Goal: Navigation & Orientation: Find specific page/section

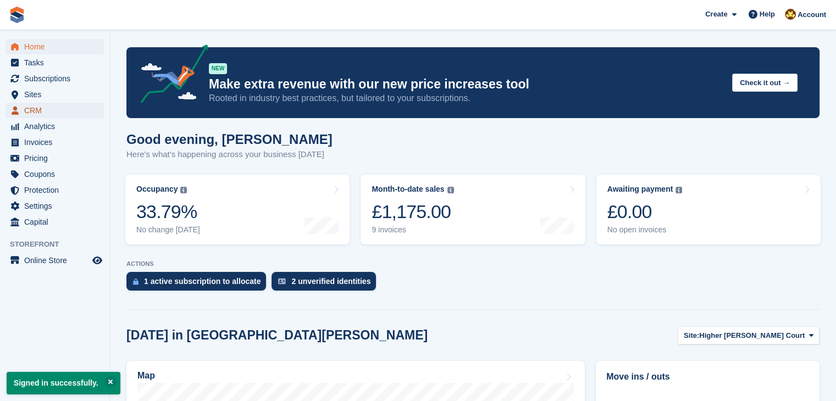
click at [24, 110] on link "CRM" at bounding box center [54, 110] width 98 height 15
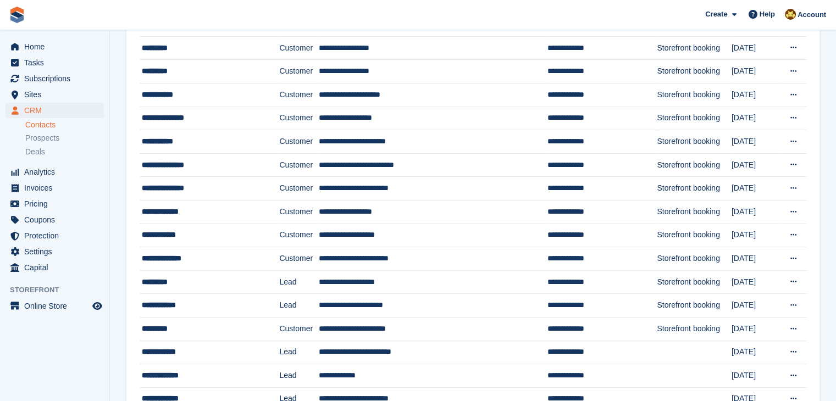
scroll to position [121, 0]
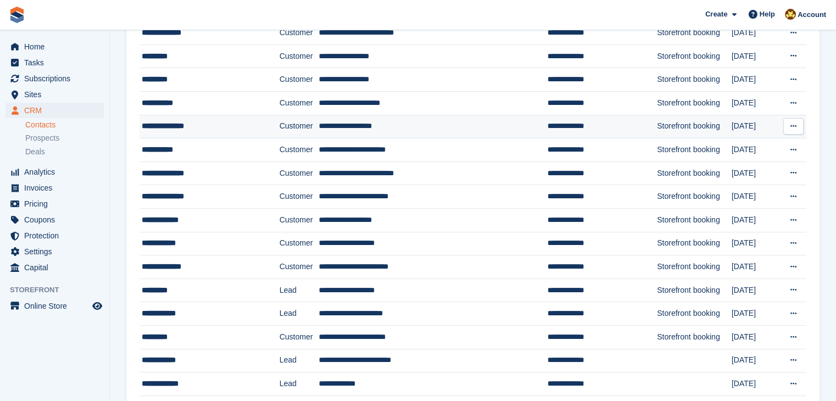
click at [182, 134] on td "**********" at bounding box center [210, 127] width 140 height 24
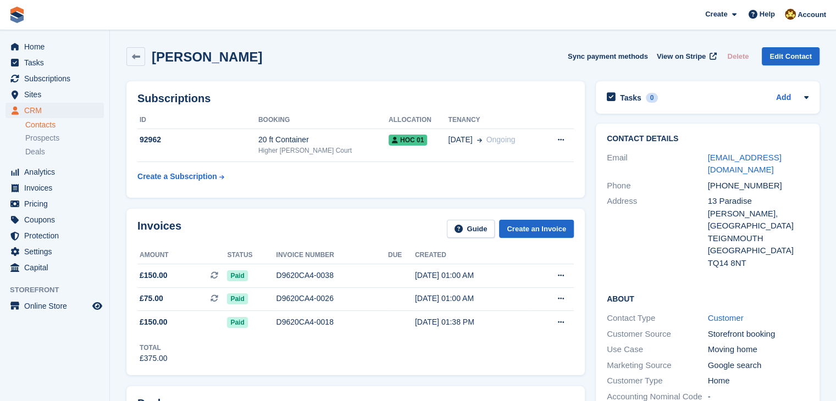
click at [486, 48] on div "[PERSON_NAME] Sync payment methods View on Stripe Delete Edit Contact" at bounding box center [472, 56] width 693 height 19
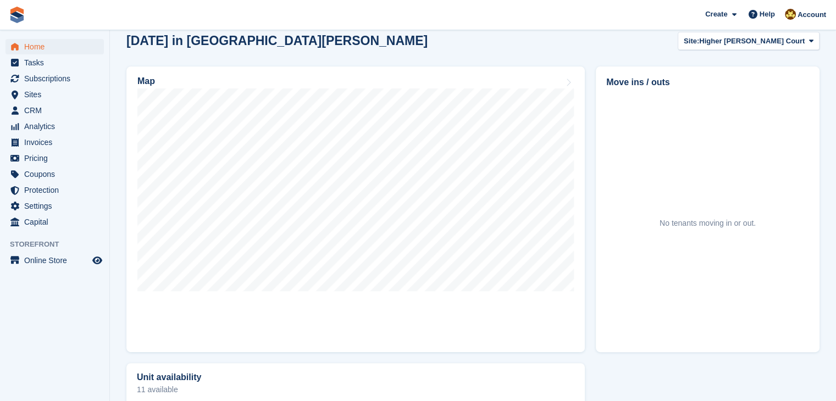
scroll to position [295, 0]
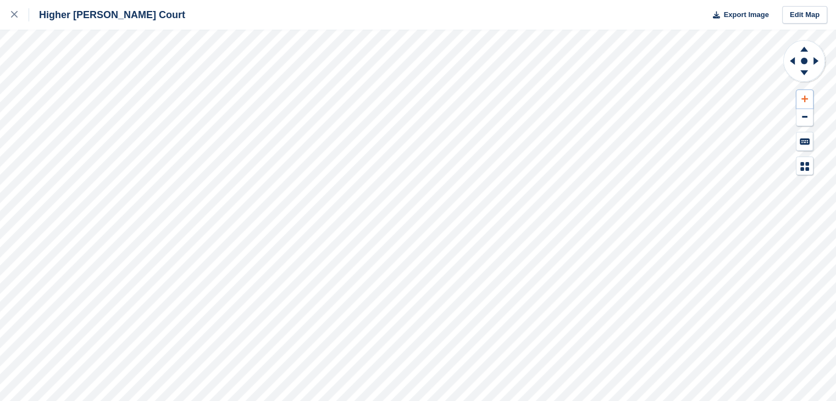
click at [802, 95] on button at bounding box center [804, 99] width 16 height 18
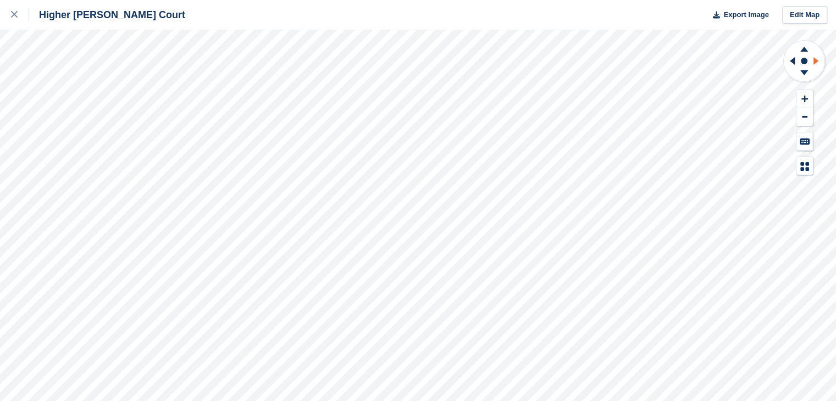
click at [816, 62] on icon at bounding box center [815, 61] width 5 height 8
click at [791, 61] on icon at bounding box center [792, 61] width 5 height 8
click at [804, 48] on icon at bounding box center [804, 49] width 8 height 5
click at [801, 71] on icon at bounding box center [804, 72] width 8 height 5
click at [791, 60] on icon at bounding box center [791, 61] width 14 height 29
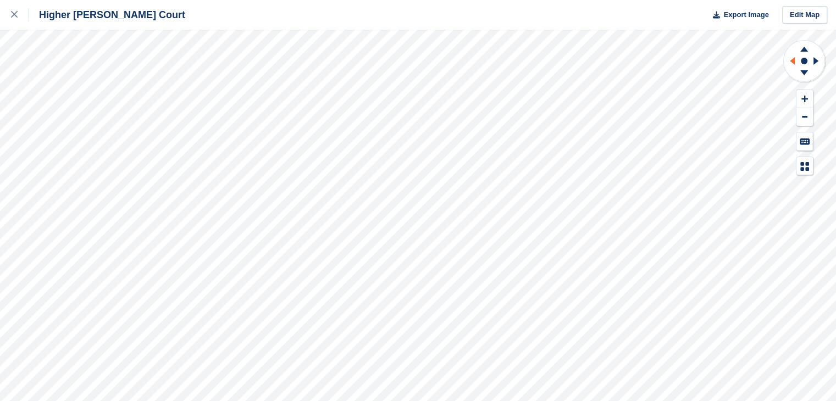
click at [791, 60] on icon at bounding box center [791, 61] width 14 height 29
click at [807, 99] on icon at bounding box center [804, 99] width 7 height 7
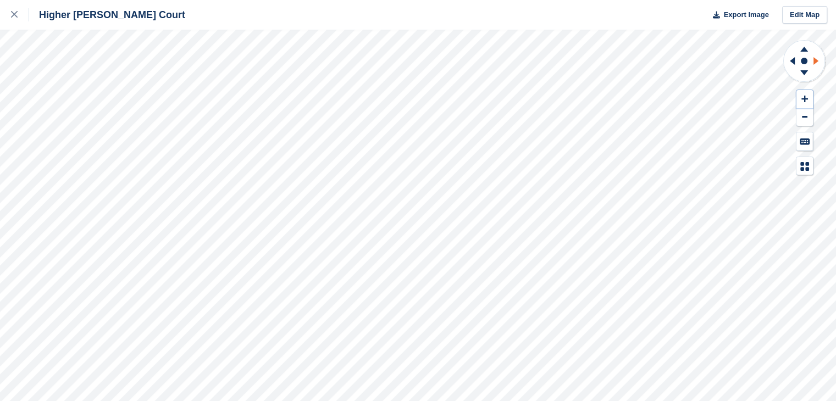
drag, startPoint x: 807, startPoint y: 99, endPoint x: 816, endPoint y: 62, distance: 38.4
click at [816, 62] on div at bounding box center [804, 108] width 43 height 136
click at [816, 62] on icon at bounding box center [815, 61] width 5 height 8
click at [794, 58] on icon at bounding box center [792, 61] width 5 height 8
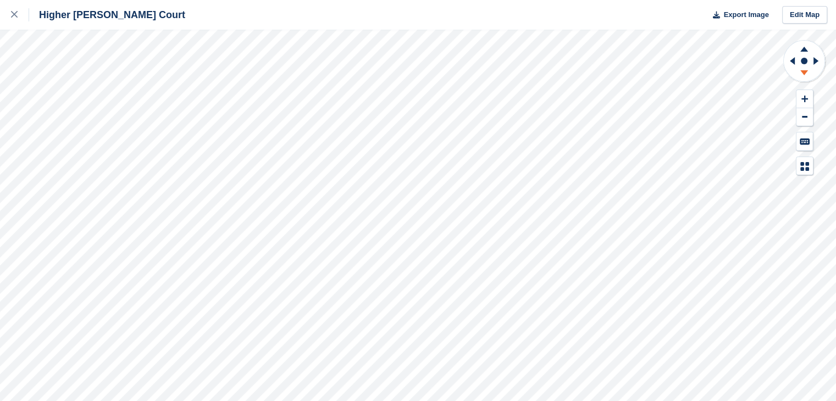
click at [805, 79] on icon at bounding box center [804, 75] width 29 height 14
click at [804, 48] on icon at bounding box center [804, 49] width 8 height 5
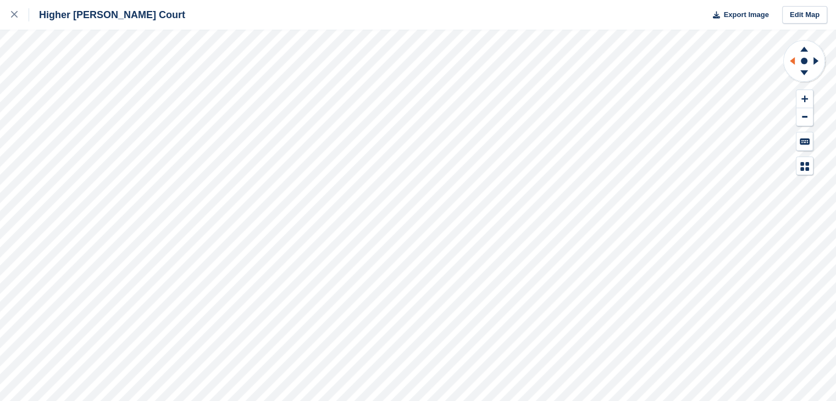
click at [793, 58] on icon at bounding box center [791, 61] width 14 height 29
click at [805, 49] on icon at bounding box center [804, 49] width 8 height 5
click at [802, 73] on icon at bounding box center [804, 72] width 8 height 5
click at [802, 73] on icon at bounding box center [804, 75] width 29 height 14
